Goal: Information Seeking & Learning: Learn about a topic

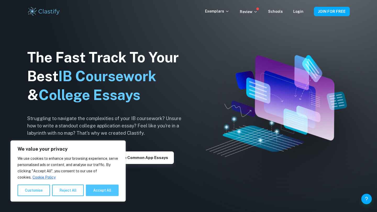
click at [94, 193] on button "Accept All" at bounding box center [102, 191] width 33 height 12
checkbox input "true"
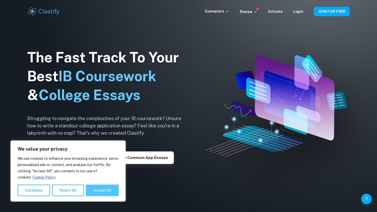
checkbox input "true"
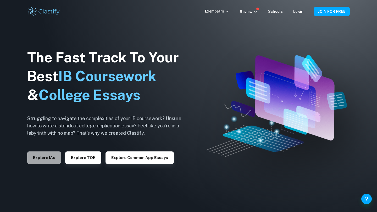
click at [50, 159] on button "Explore IAs" at bounding box center [44, 158] width 34 height 13
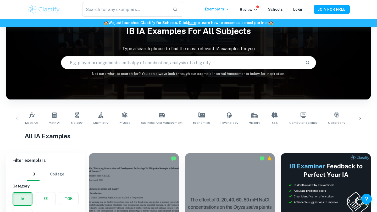
scroll to position [26, 0]
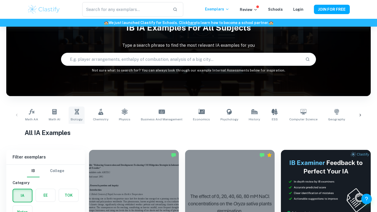
click at [77, 116] on link "Biology" at bounding box center [77, 115] width 16 height 17
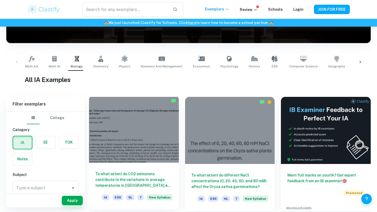
scroll to position [75, 0]
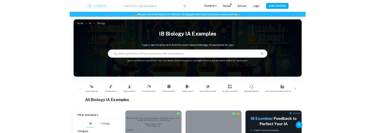
scroll to position [55, 0]
